Goal: Information Seeking & Learning: Learn about a topic

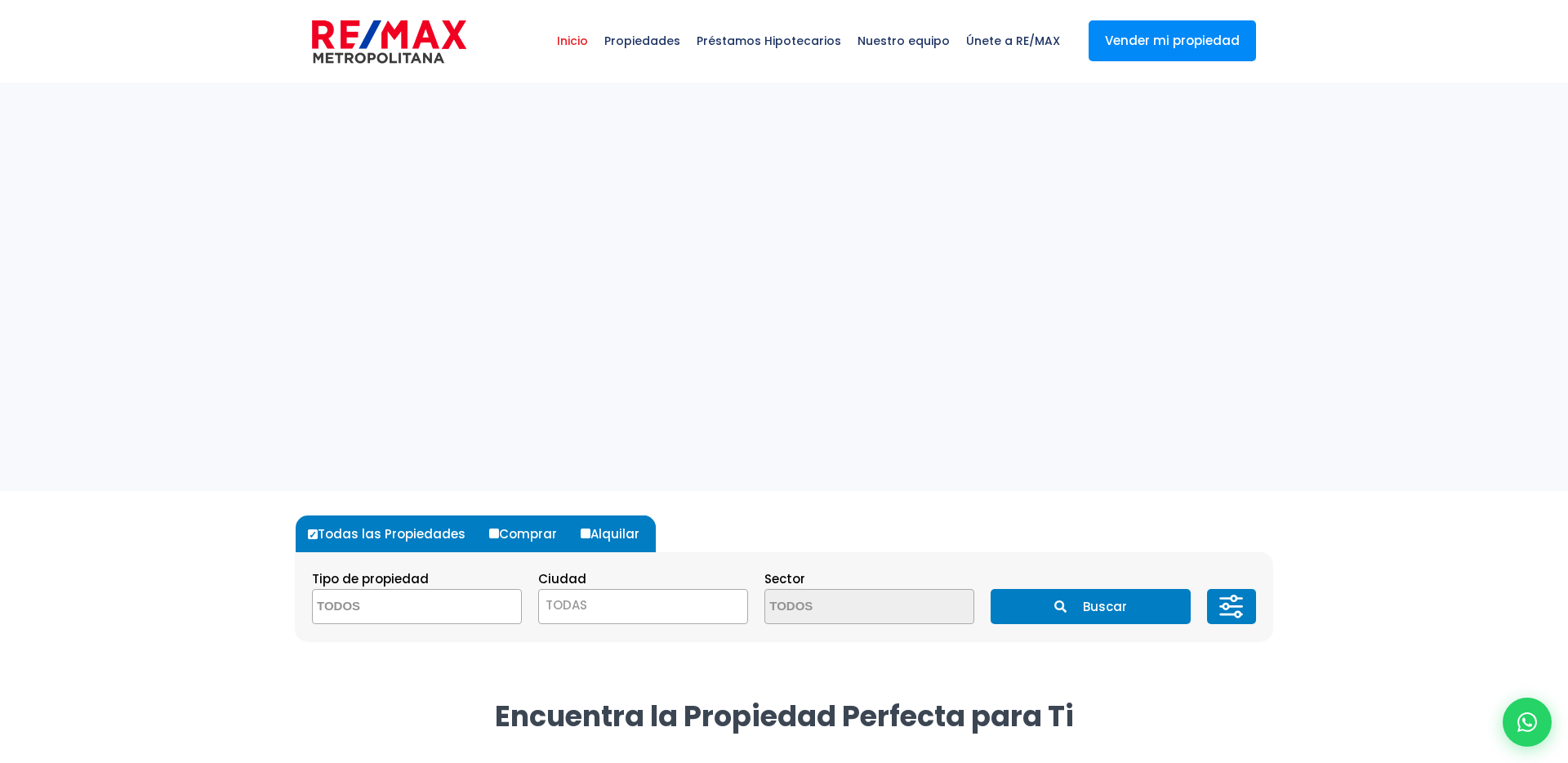
select select
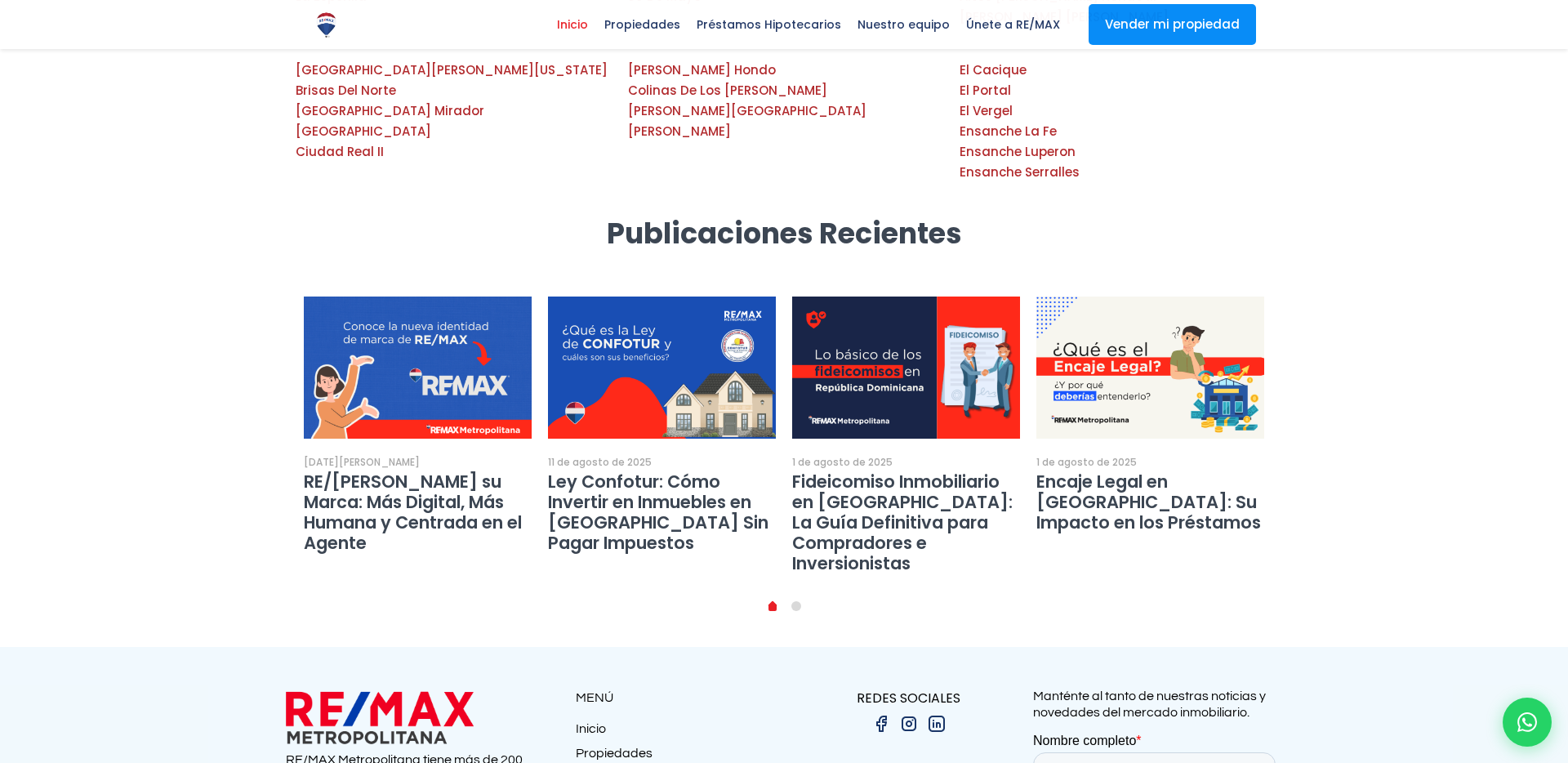
scroll to position [2821, 0]
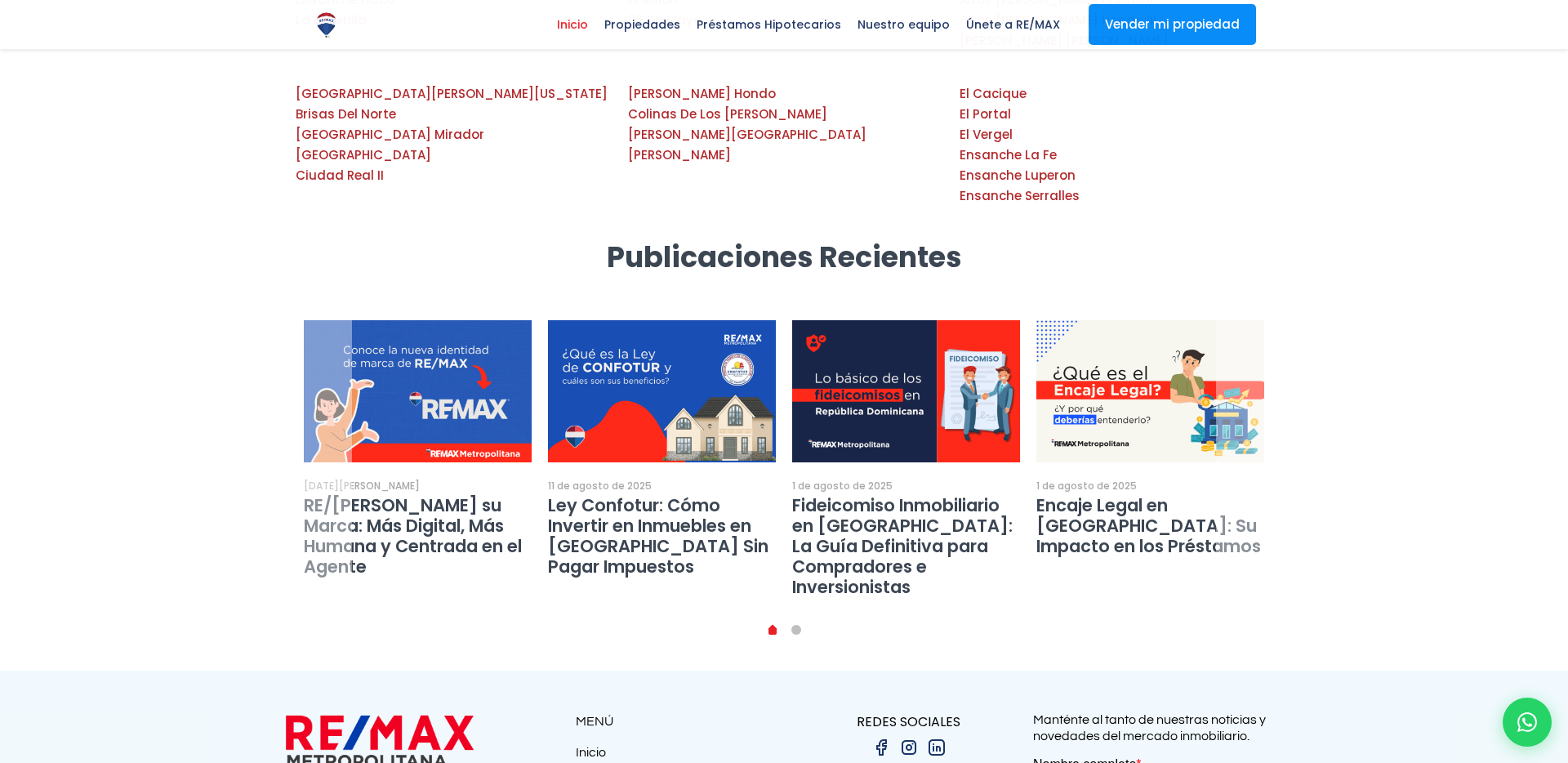
click at [795, 625] on link "1" at bounding box center [796, 630] width 10 height 10
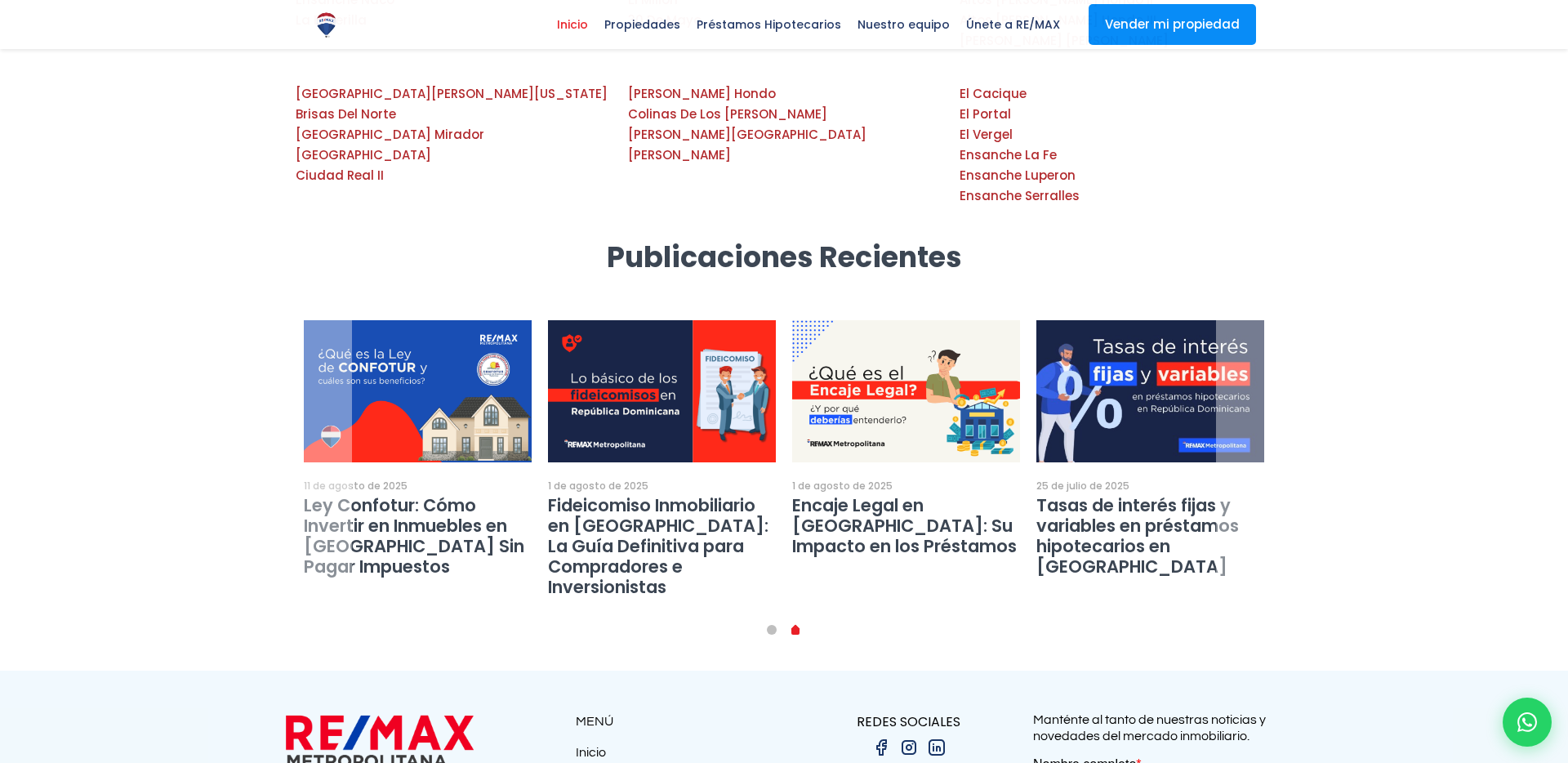
click at [772, 625] on link "0" at bounding box center [772, 630] width 10 height 10
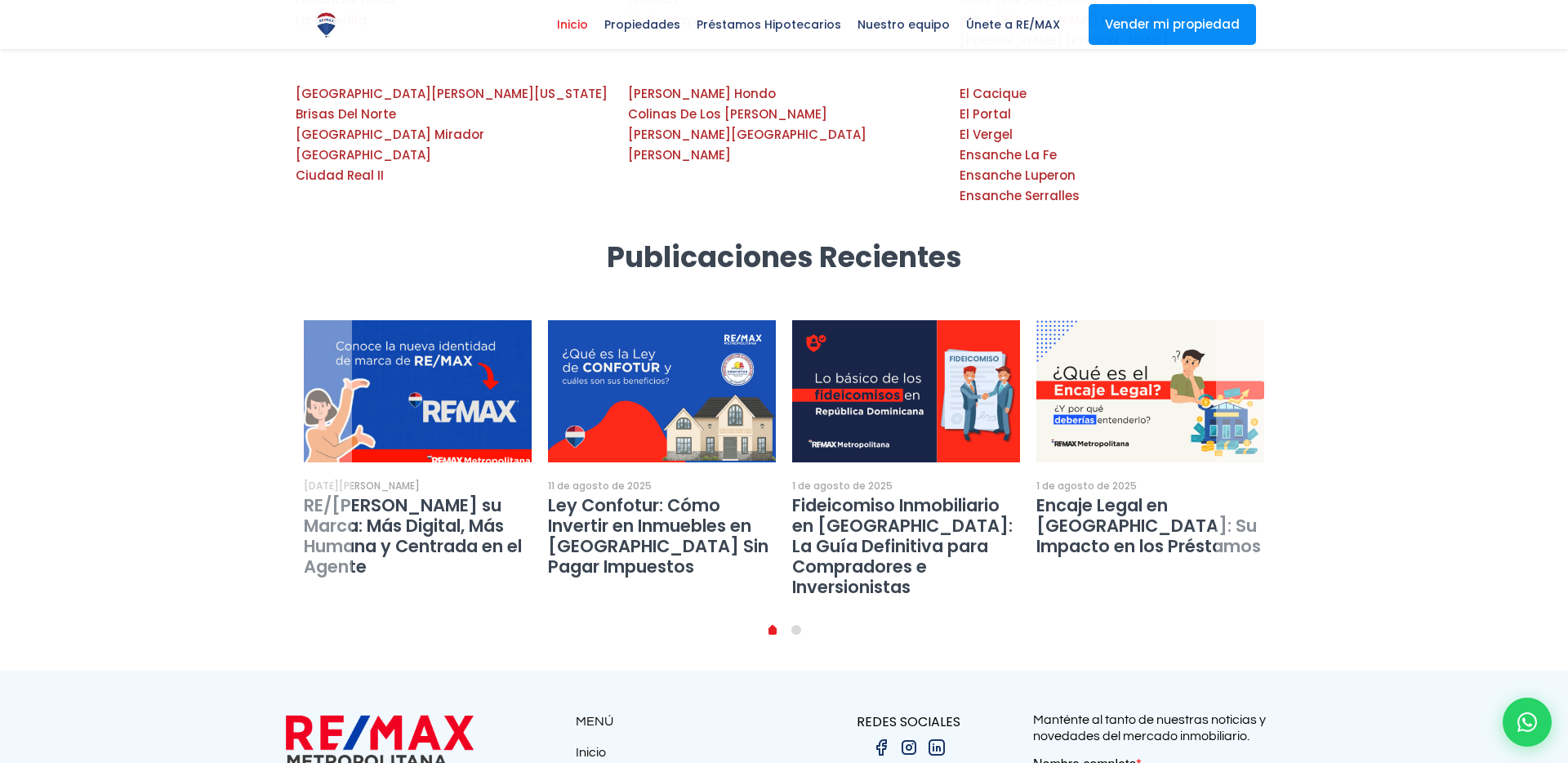
click at [465, 334] on img at bounding box center [418, 392] width 251 height 157
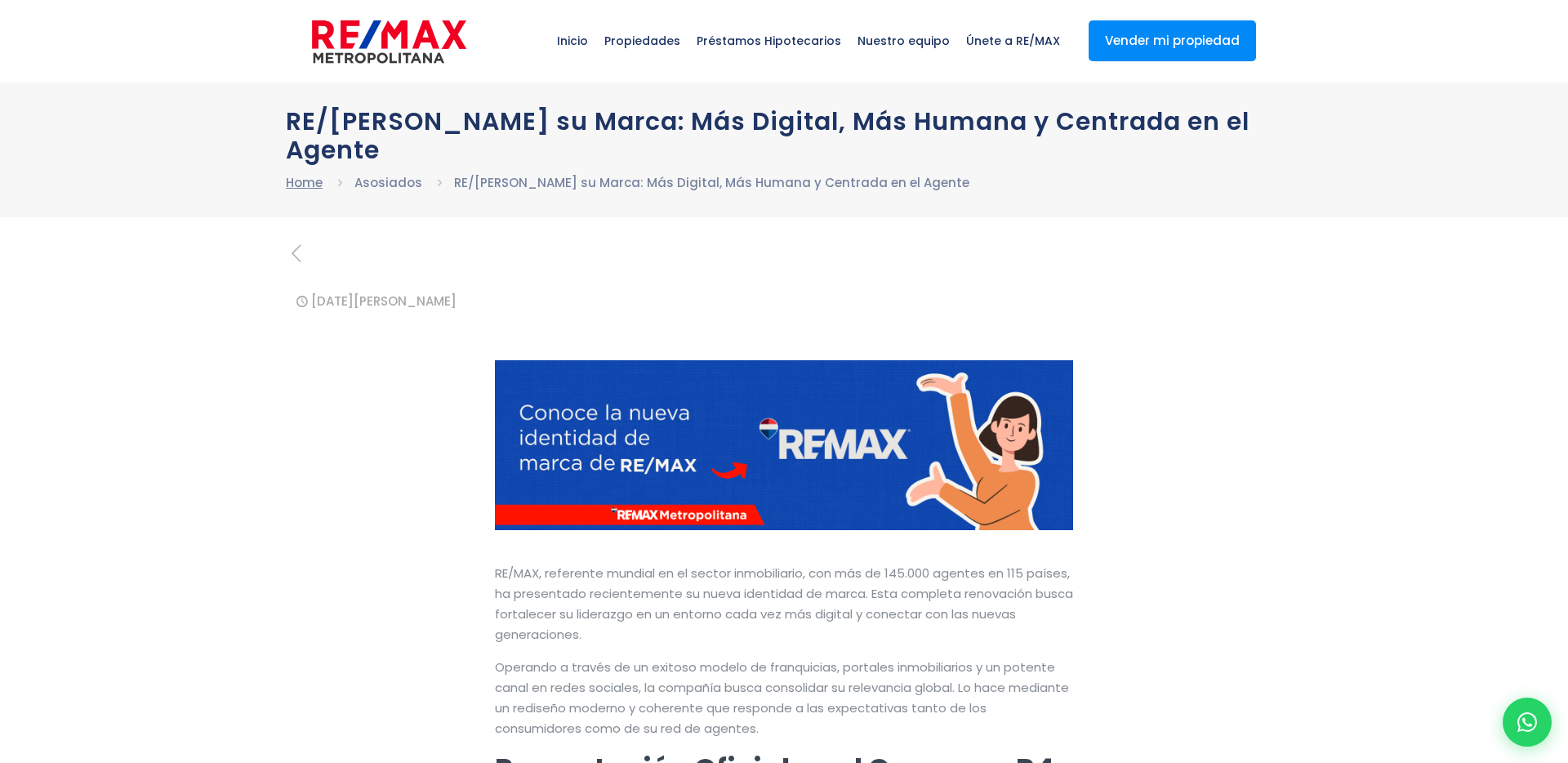
click at [302, 184] on link "Home" at bounding box center [304, 183] width 36 height 17
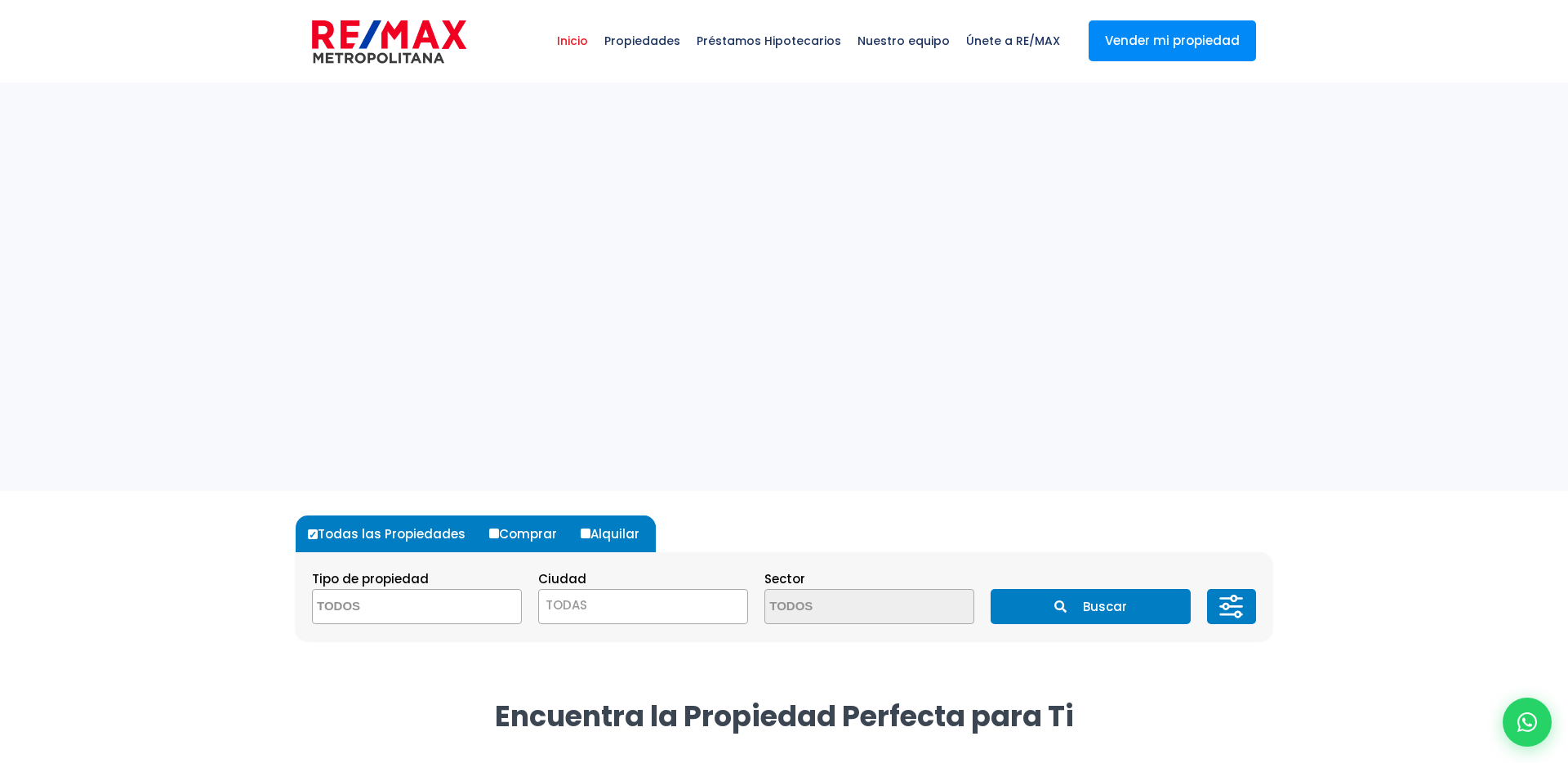
select select
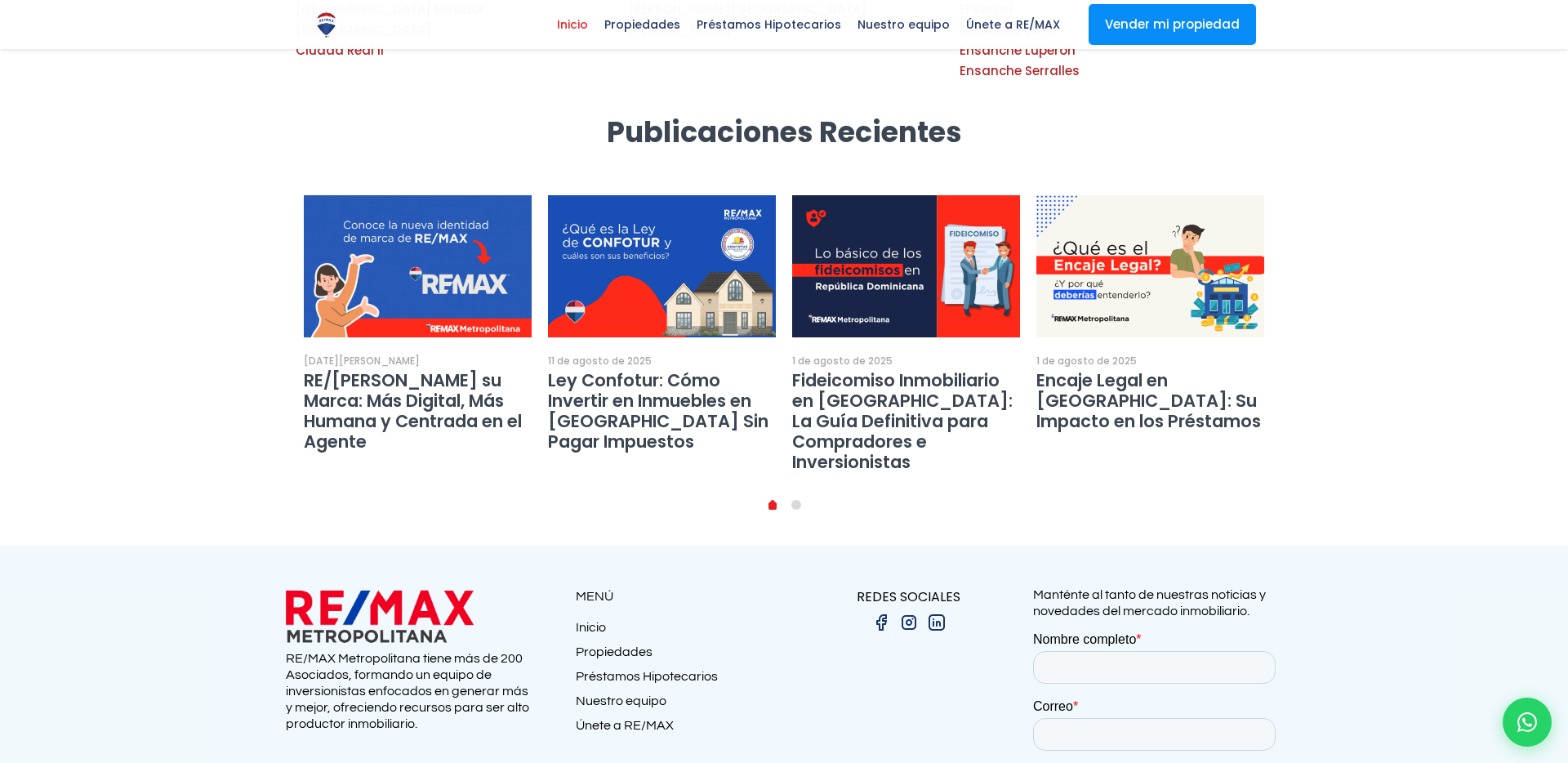
scroll to position [2718, 0]
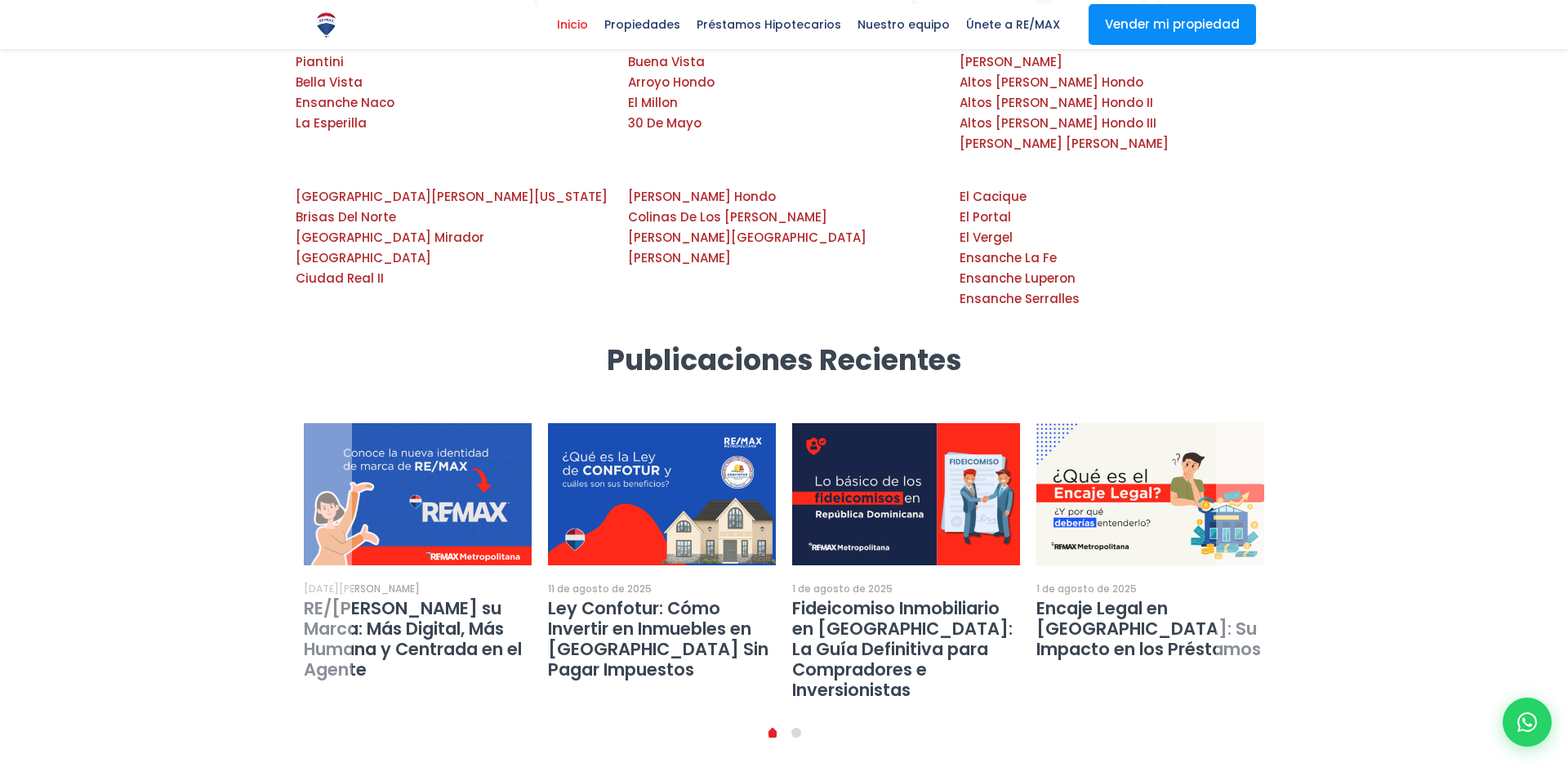
click at [791, 725] on li "1" at bounding box center [796, 733] width 23 height 17
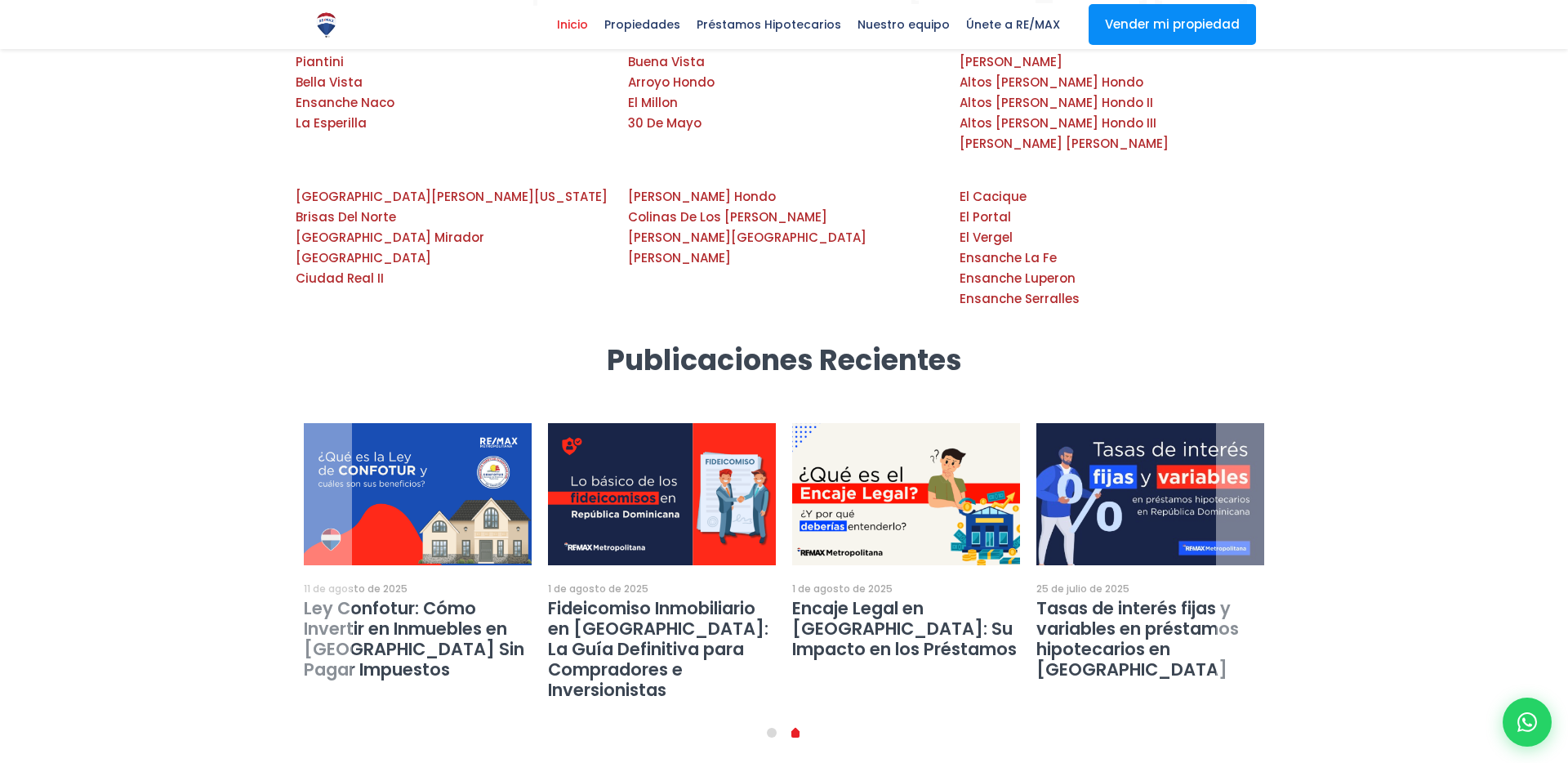
click at [860, 416] on img at bounding box center [905, 494] width 251 height 157
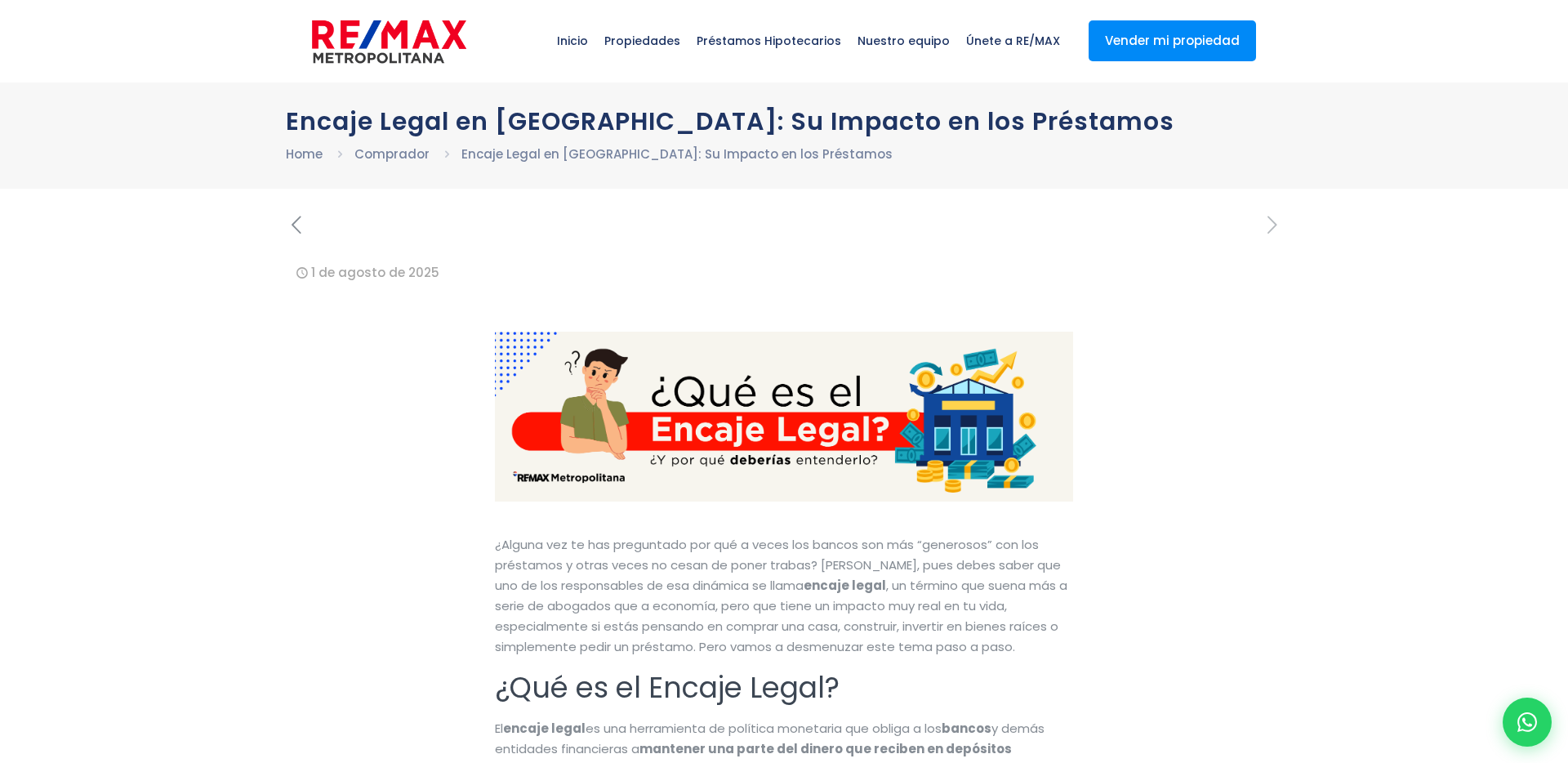
click at [291, 234] on icon "previous post" at bounding box center [296, 225] width 21 height 29
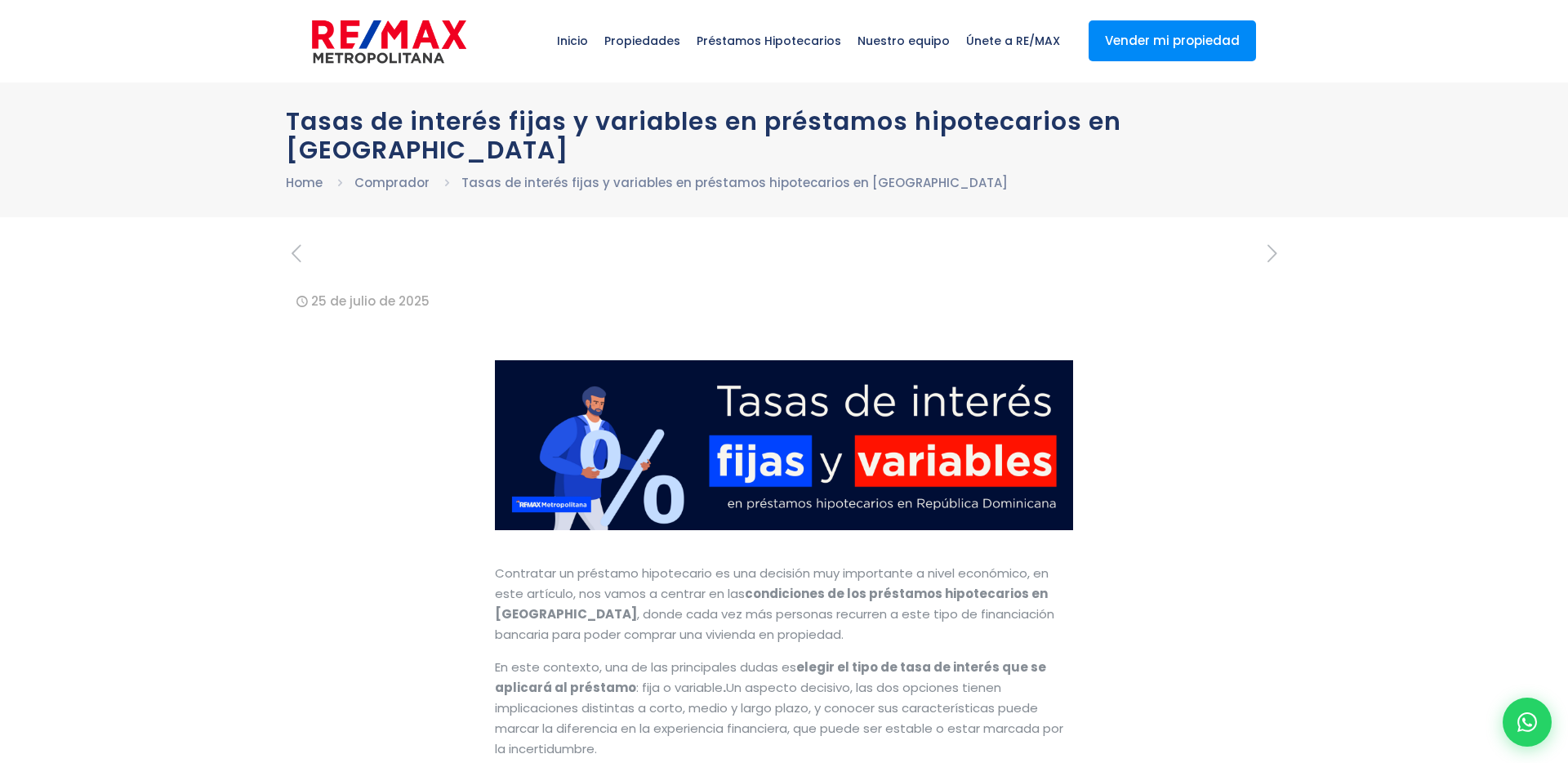
click at [293, 257] on icon "previous post" at bounding box center [296, 254] width 21 height 29
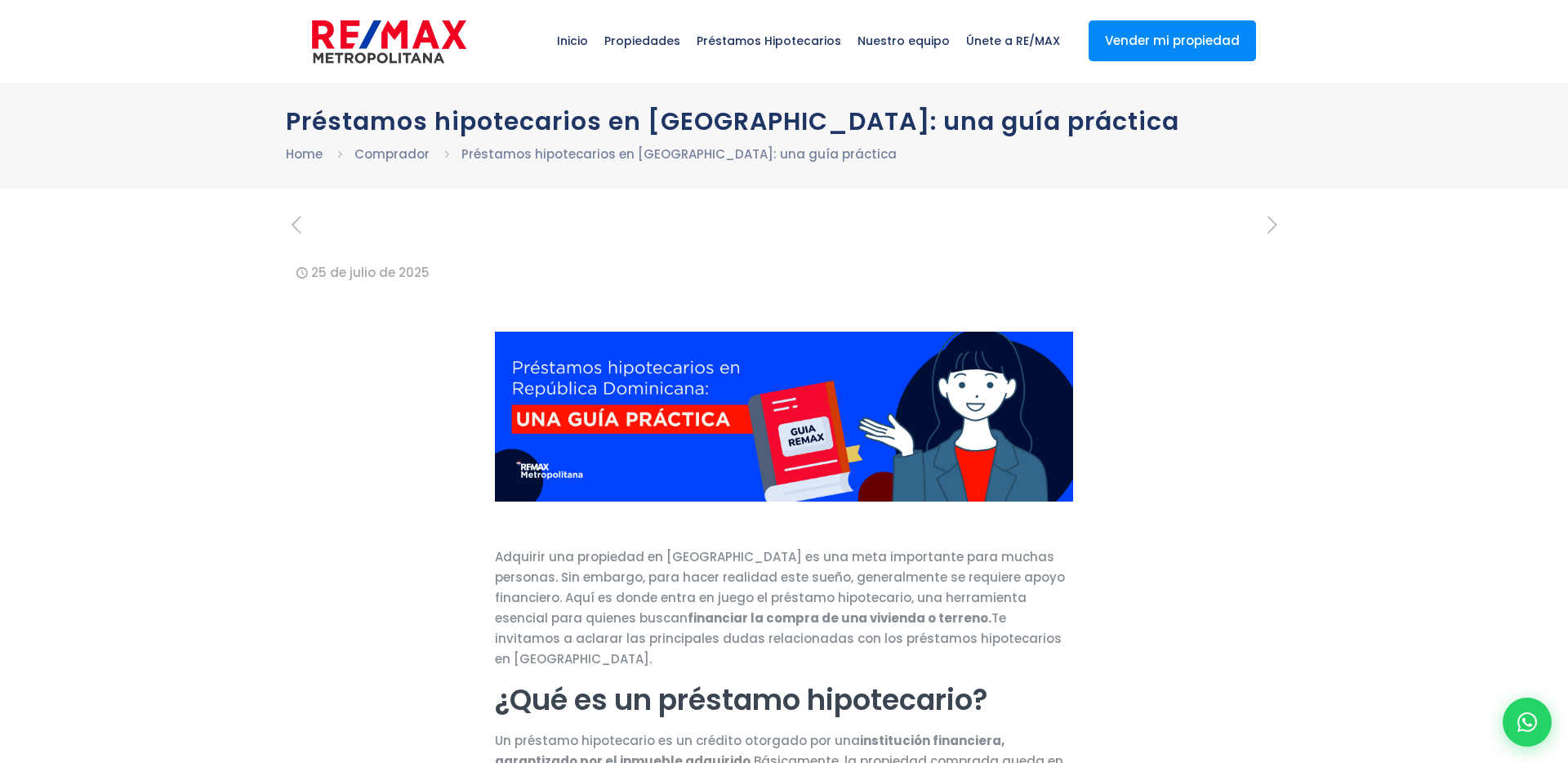
click at [297, 228] on icon "previous post" at bounding box center [296, 225] width 21 height 29
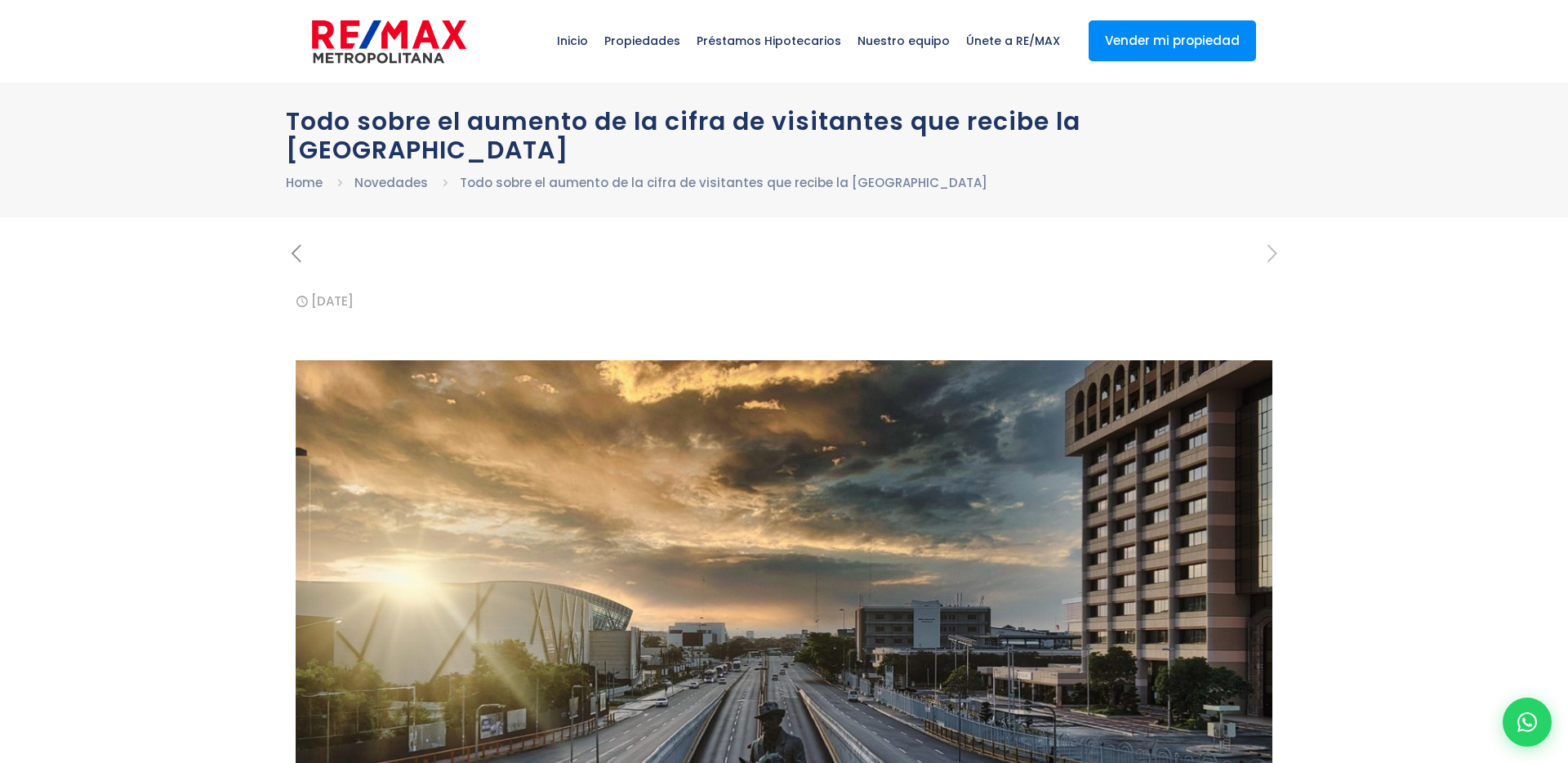
click at [300, 252] on icon "previous post" at bounding box center [296, 254] width 21 height 29
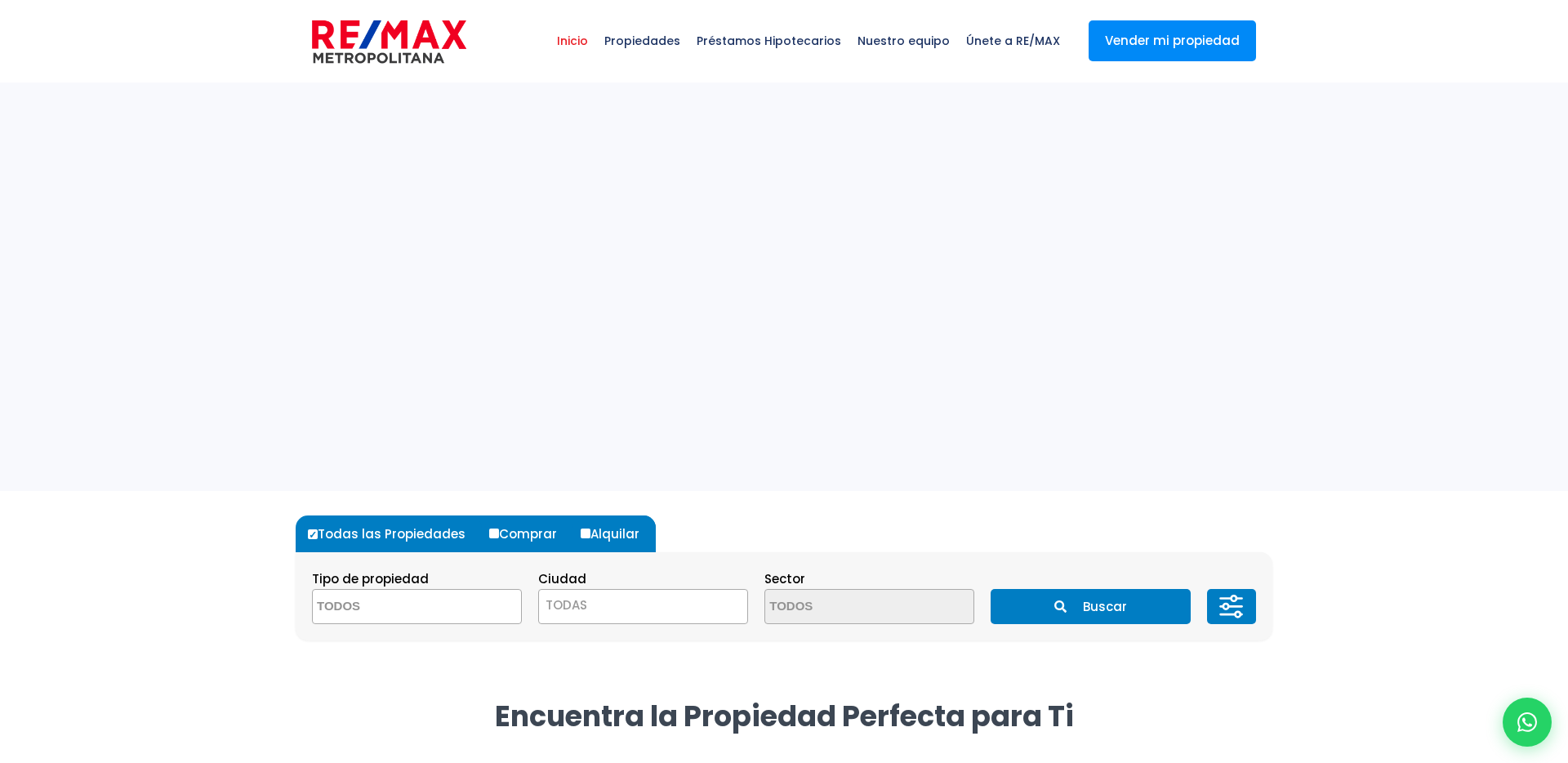
select select
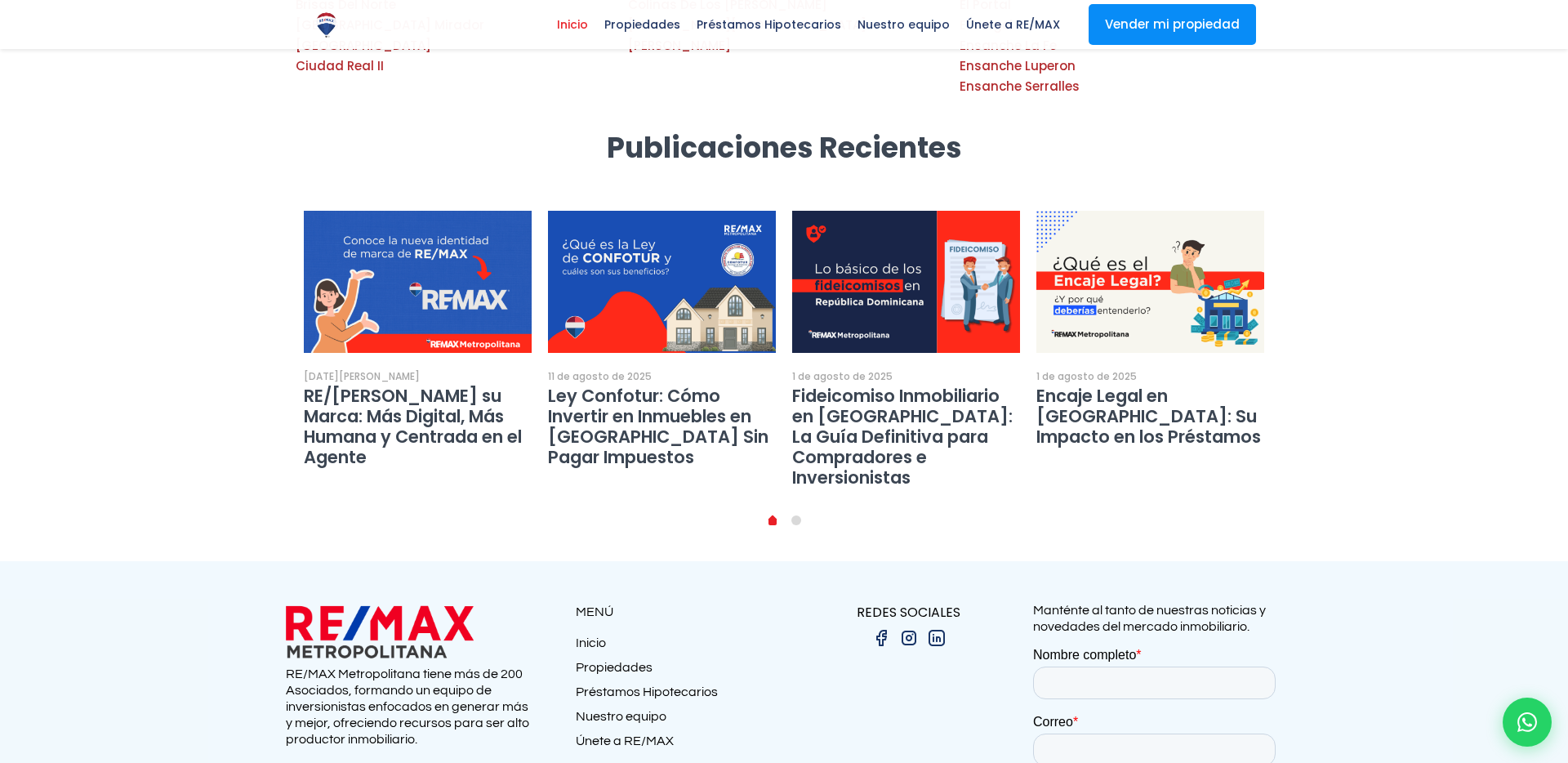
scroll to position [2827, 0]
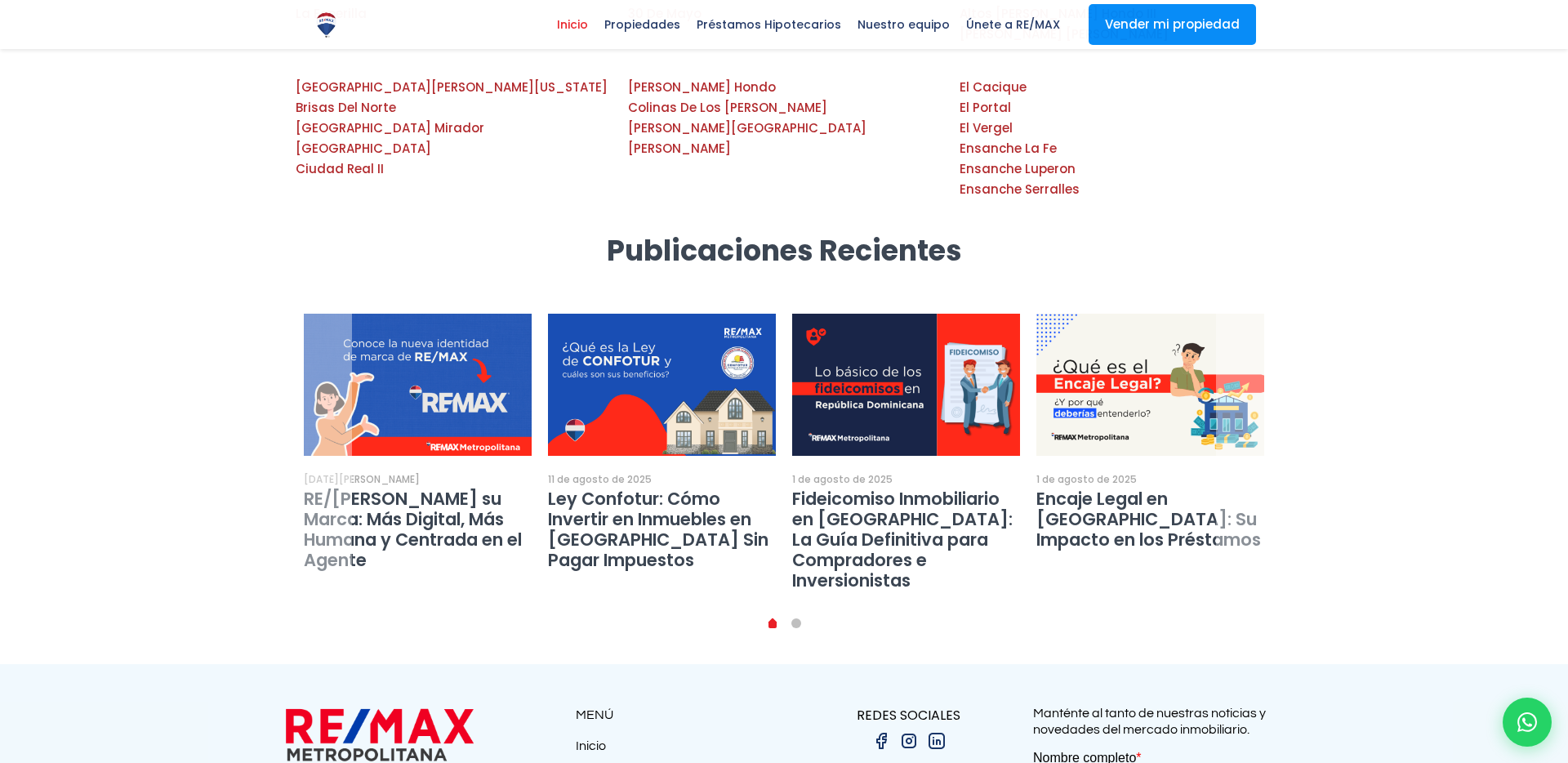
click at [794, 618] on link "1" at bounding box center [796, 623] width 10 height 10
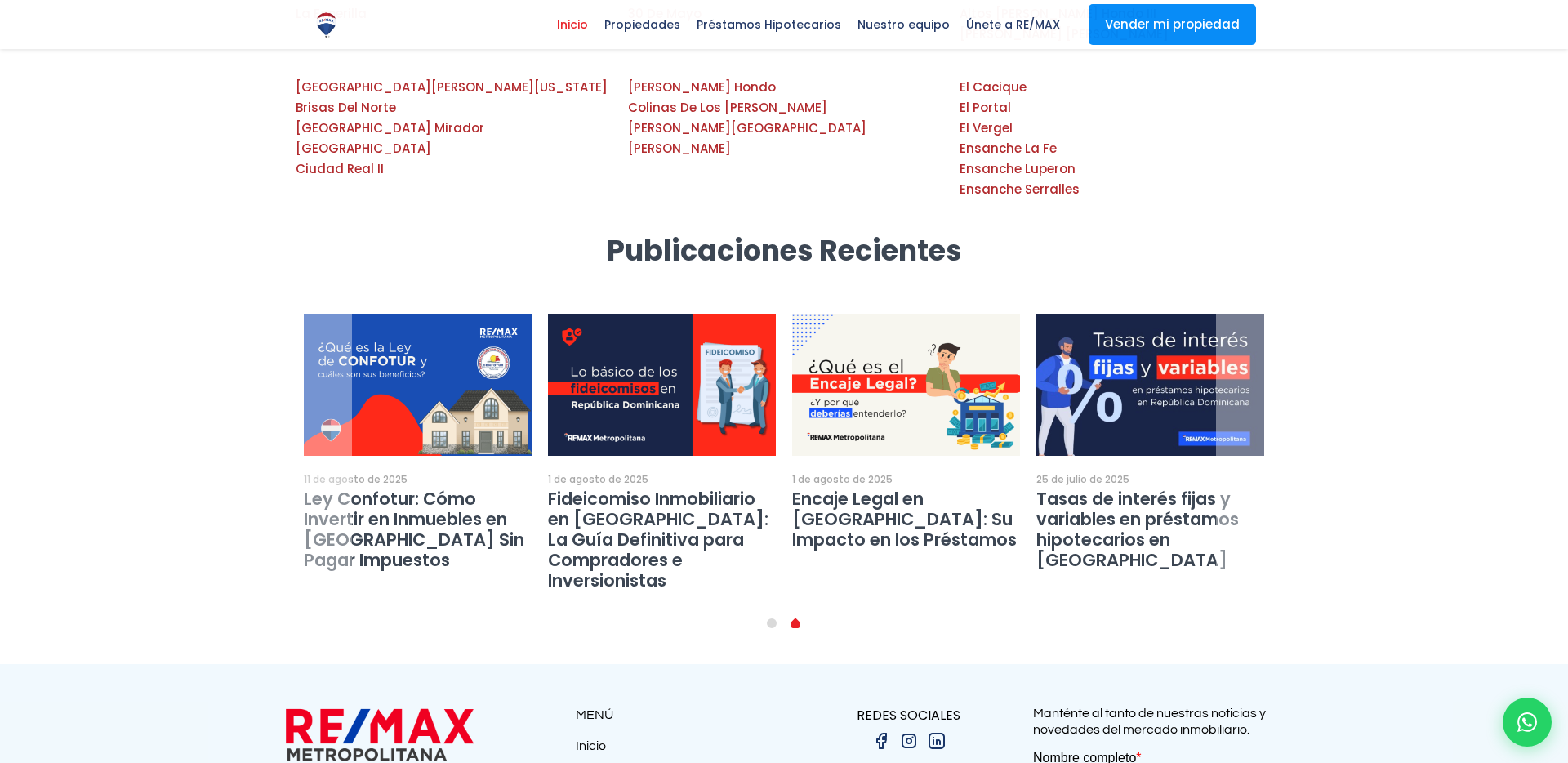
click at [766, 616] on li "0" at bounding box center [772, 624] width 23 height 17
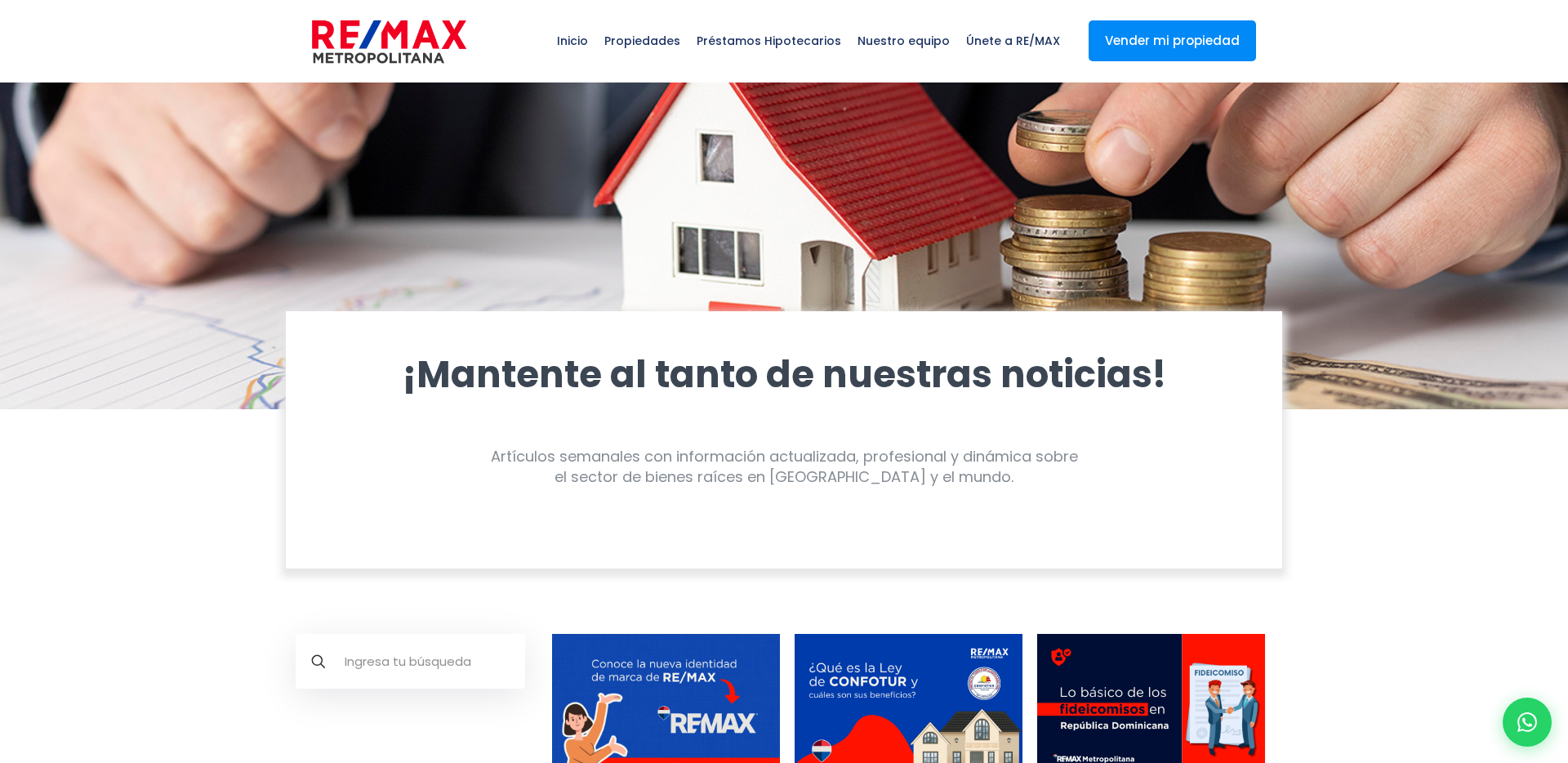
click at [300, 180] on div at bounding box center [784, 245] width 1568 height 326
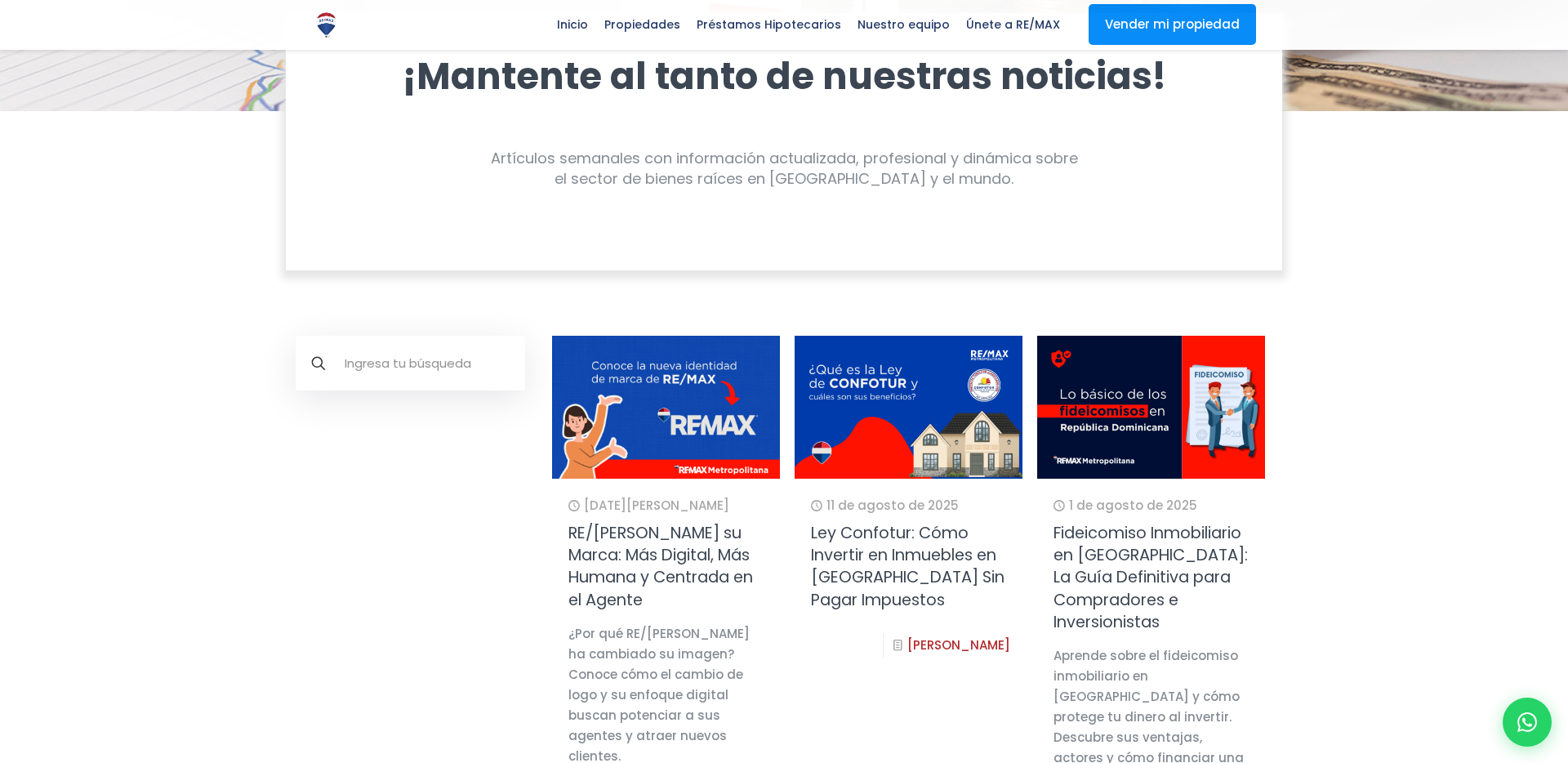
scroll to position [244, 0]
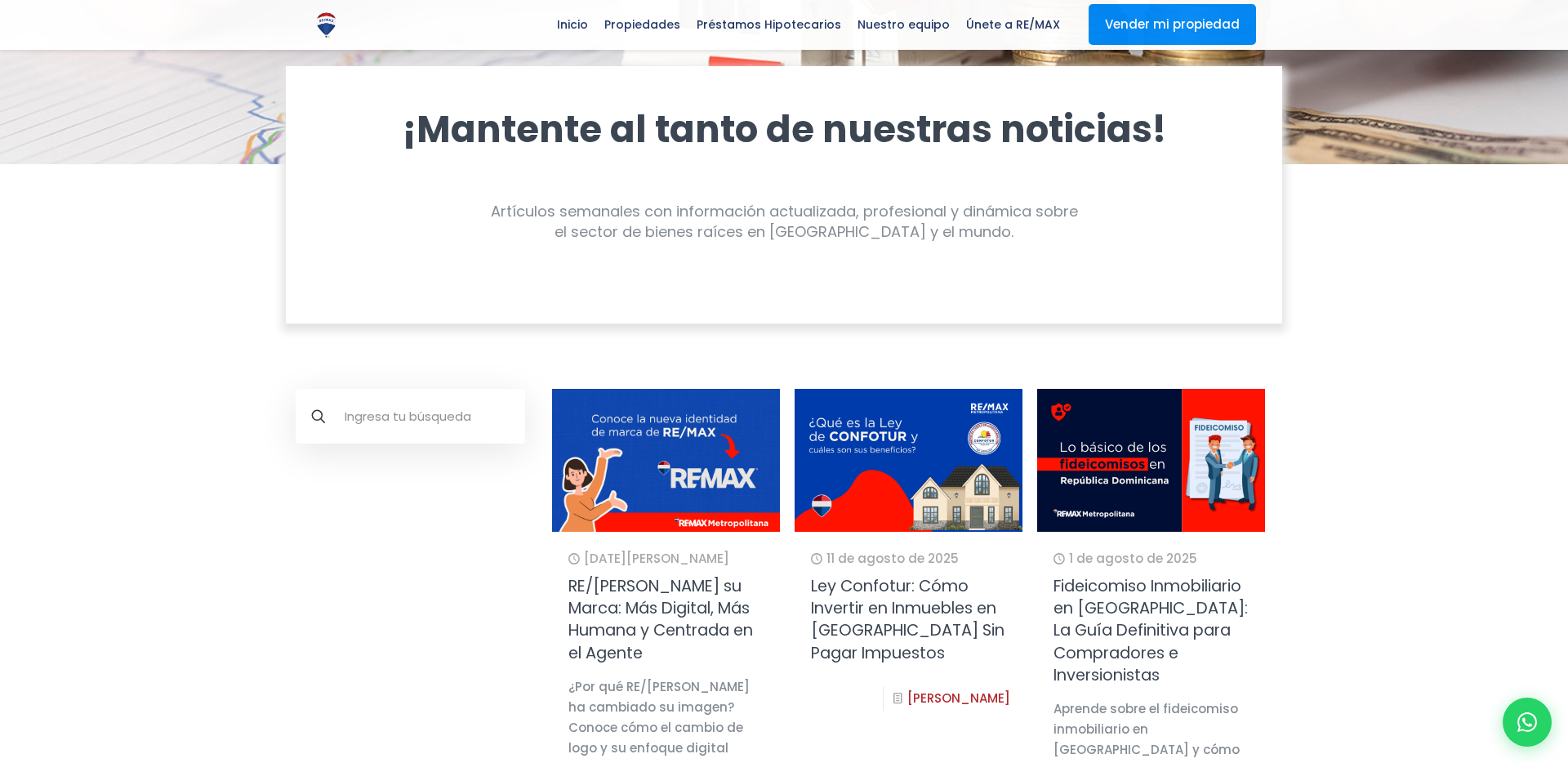
click at [373, 444] on div ".path{fill:none;stroke:#000;stroke-miterlimit:10;stroke-width:1.5px;} Categorie…" at bounding box center [410, 433] width 249 height 88
click at [375, 437] on input "text" at bounding box center [410, 416] width 229 height 55
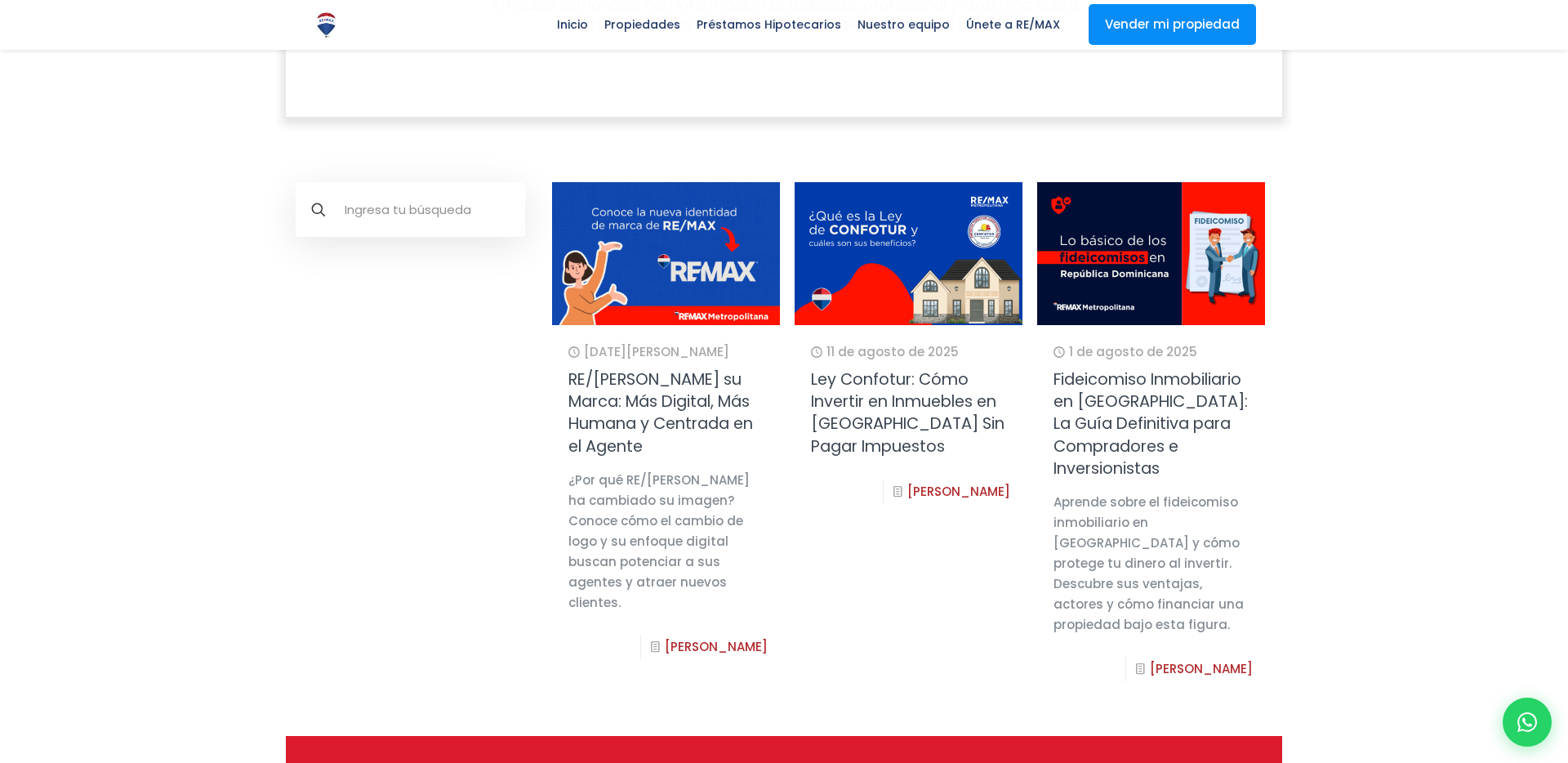
scroll to position [437, 0]
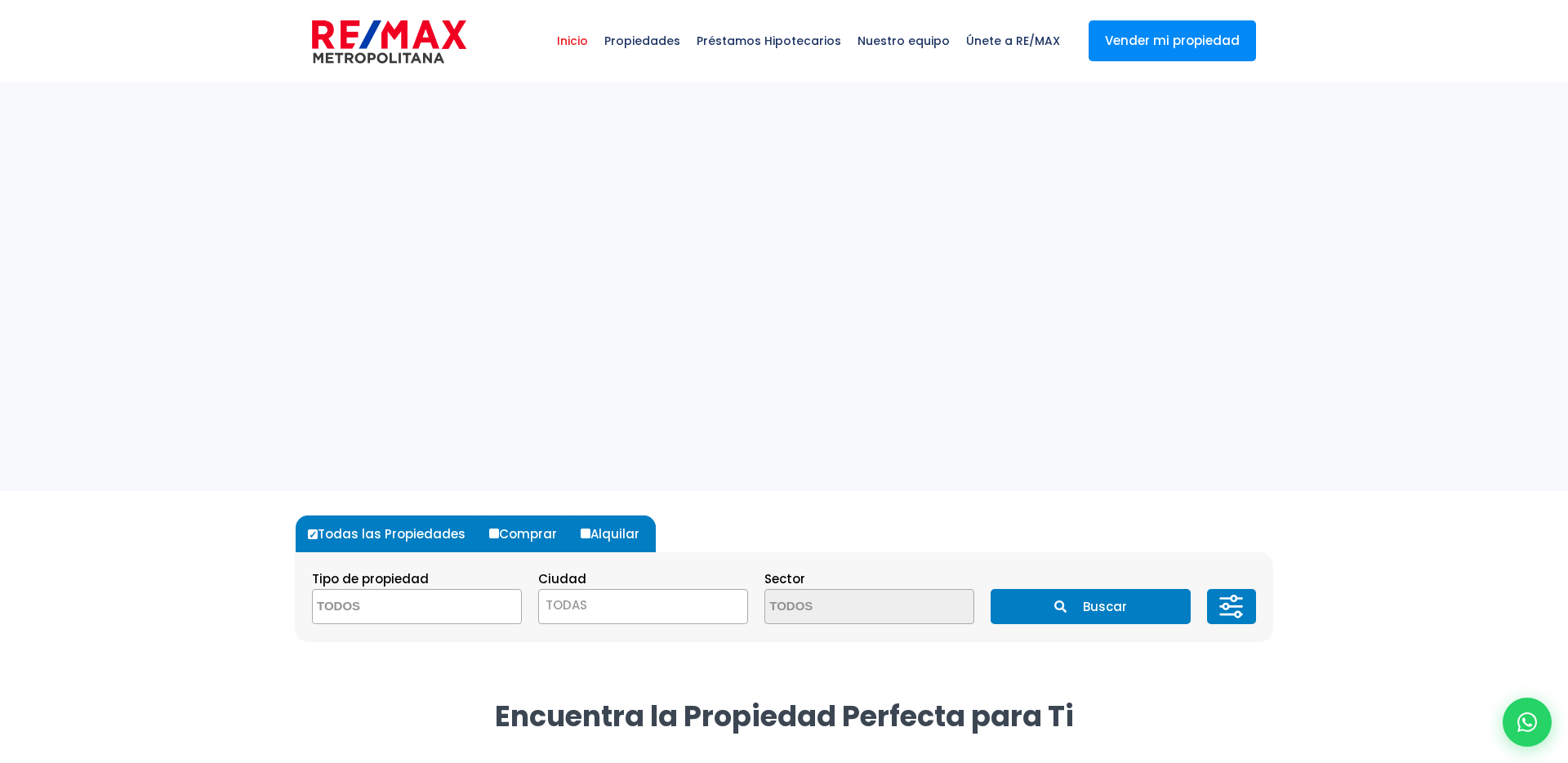
select select
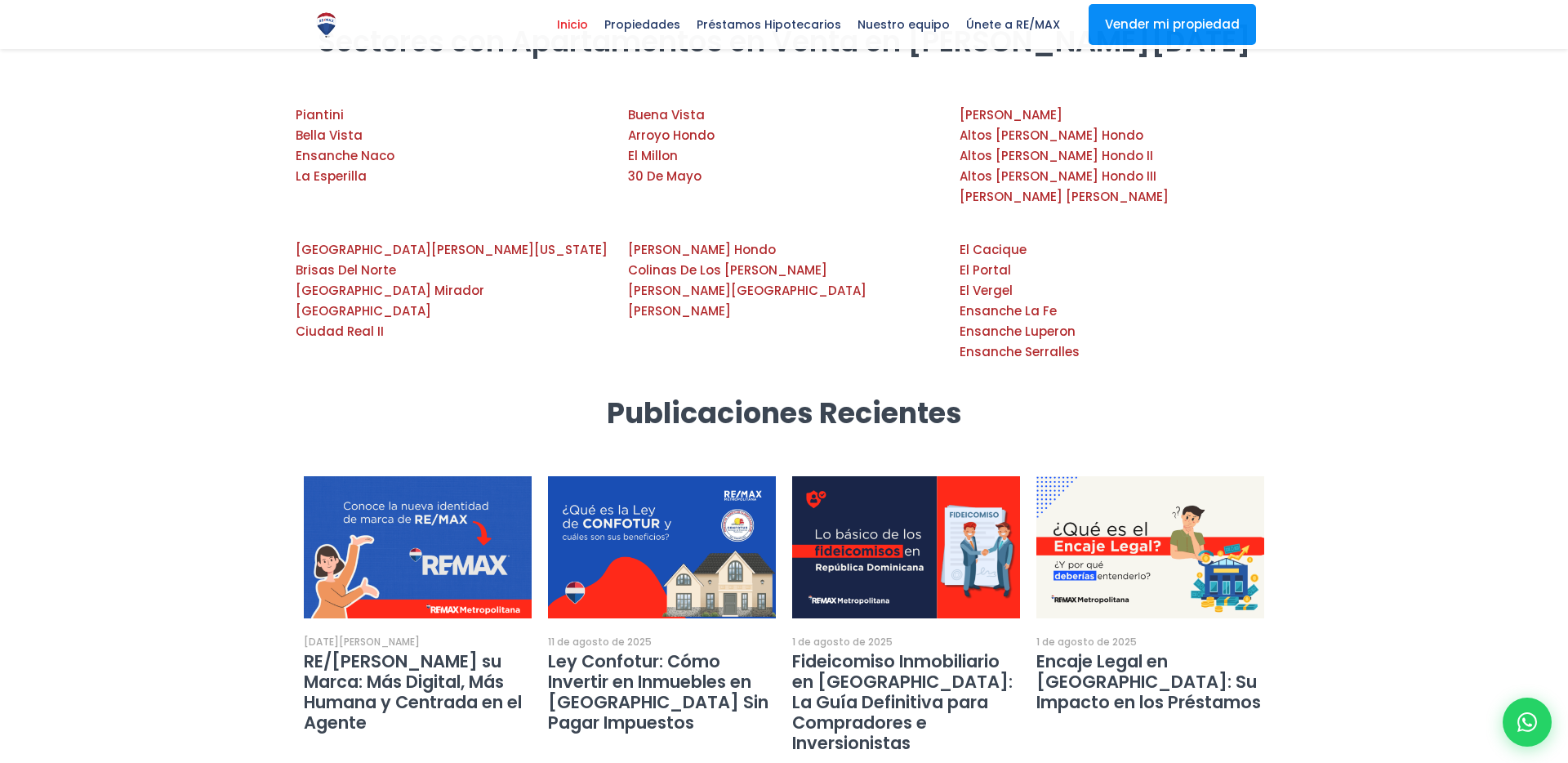
scroll to position [2953, 0]
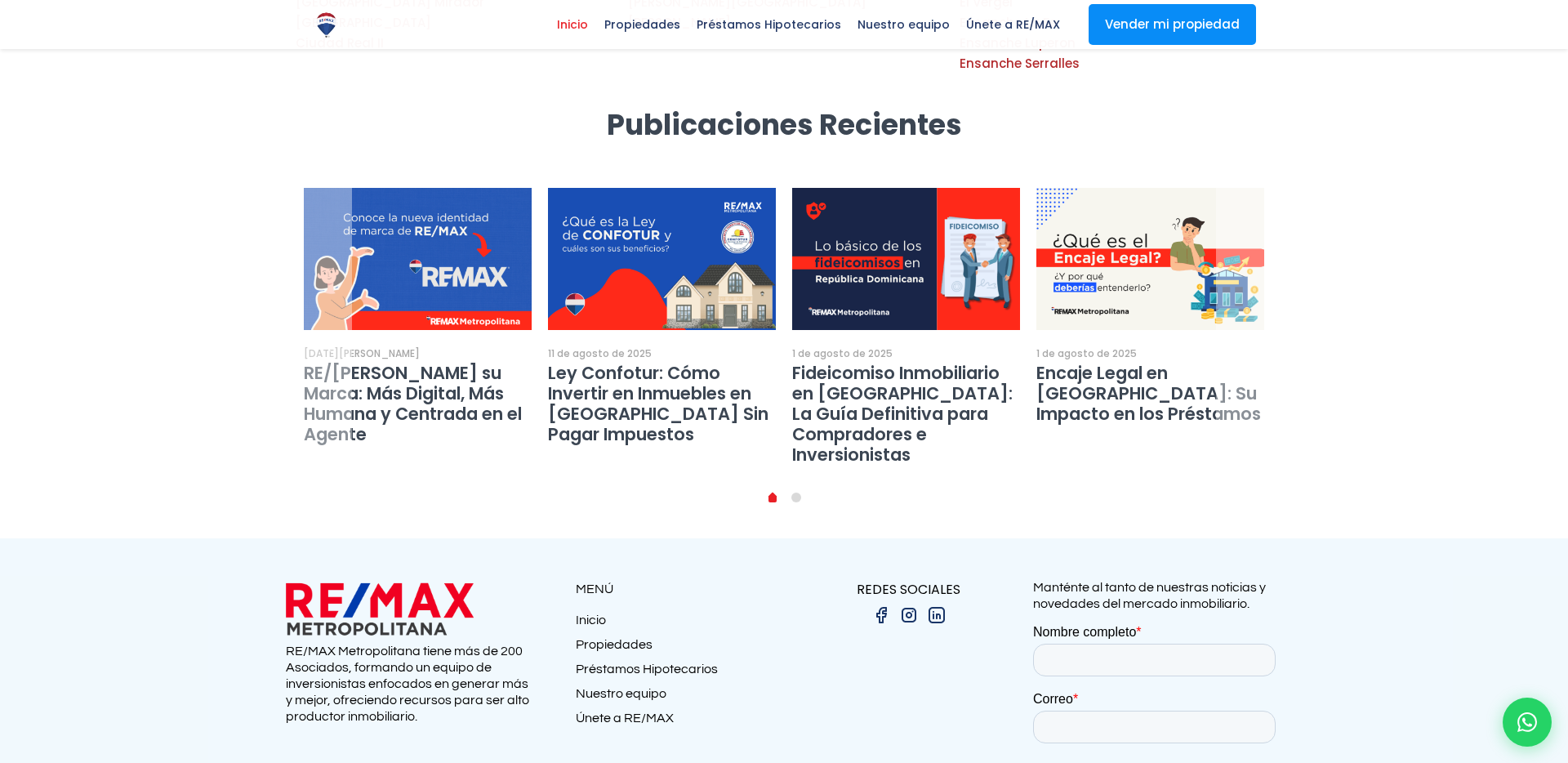
click at [791, 490] on li "1" at bounding box center [796, 498] width 23 height 17
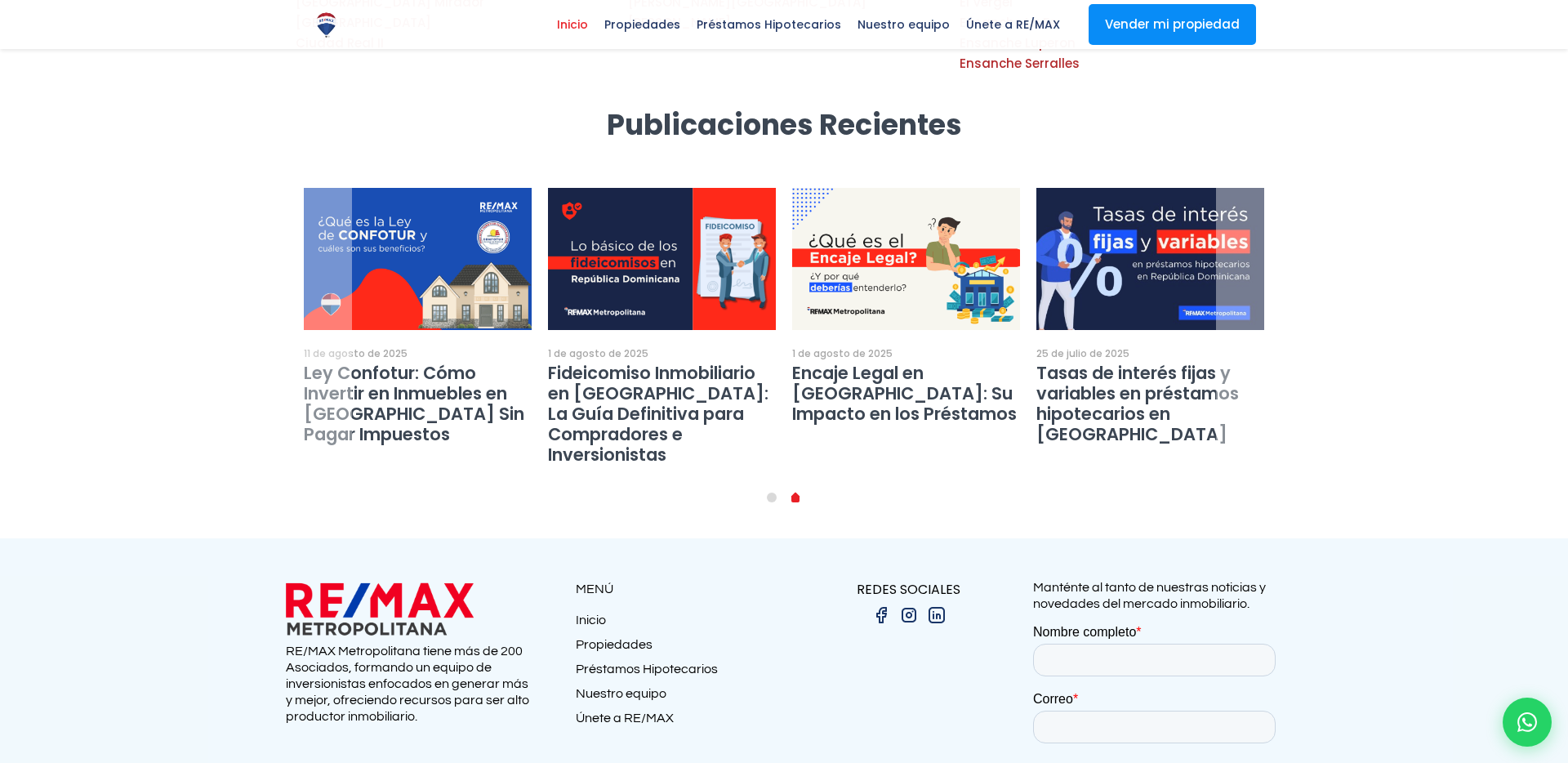
click at [791, 490] on ul "0 1" at bounding box center [784, 498] width 977 height 17
click at [778, 490] on li "0" at bounding box center [772, 498] width 23 height 17
